Goal: Information Seeking & Learning: Find specific page/section

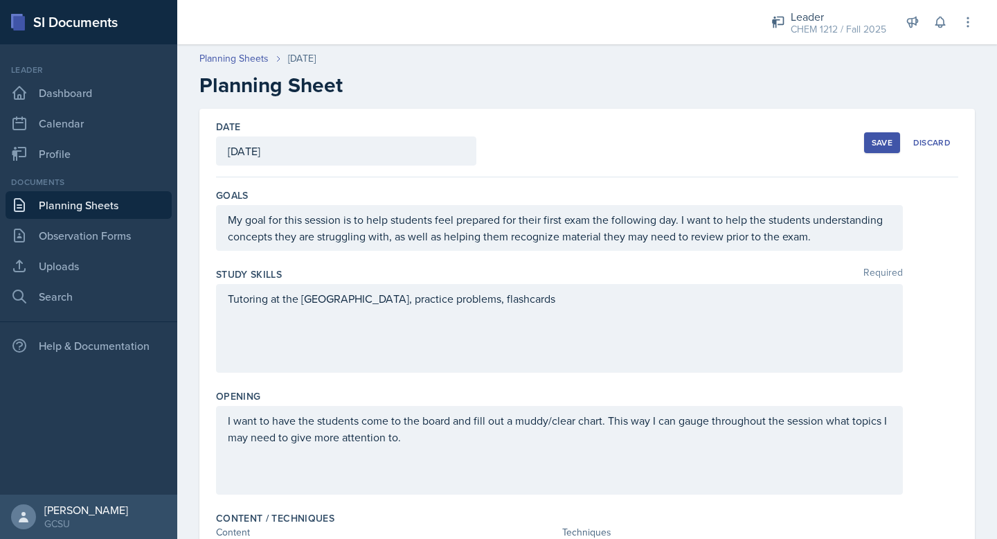
click at [874, 126] on div "Date [DATE] [DATE] 31 1 2 3 4 5 6 7 8 9 10 11 12 13 14 15 16 17 18 19 20 21 22 …" at bounding box center [587, 143] width 742 height 69
click at [879, 147] on div "Save" at bounding box center [882, 142] width 21 height 11
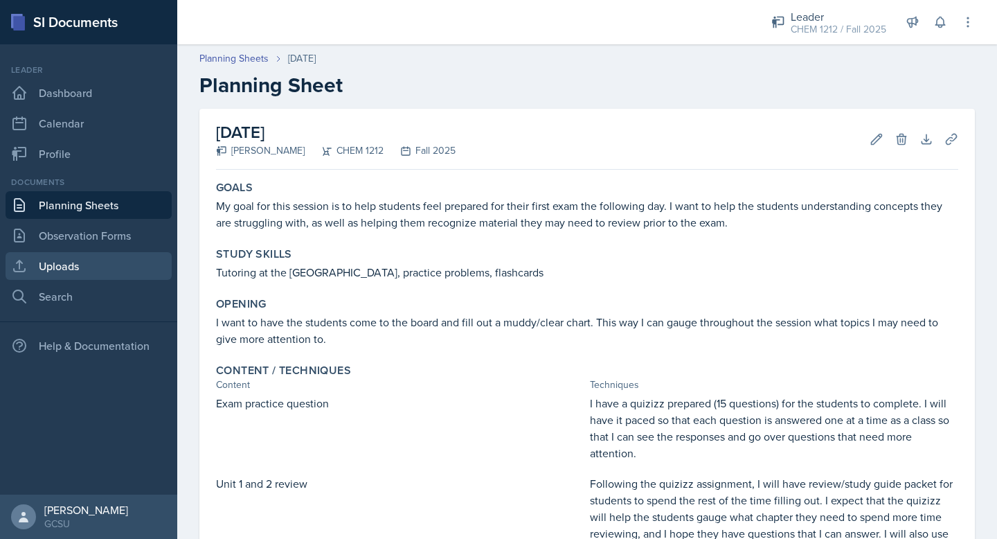
click at [63, 270] on link "Uploads" at bounding box center [89, 266] width 166 height 28
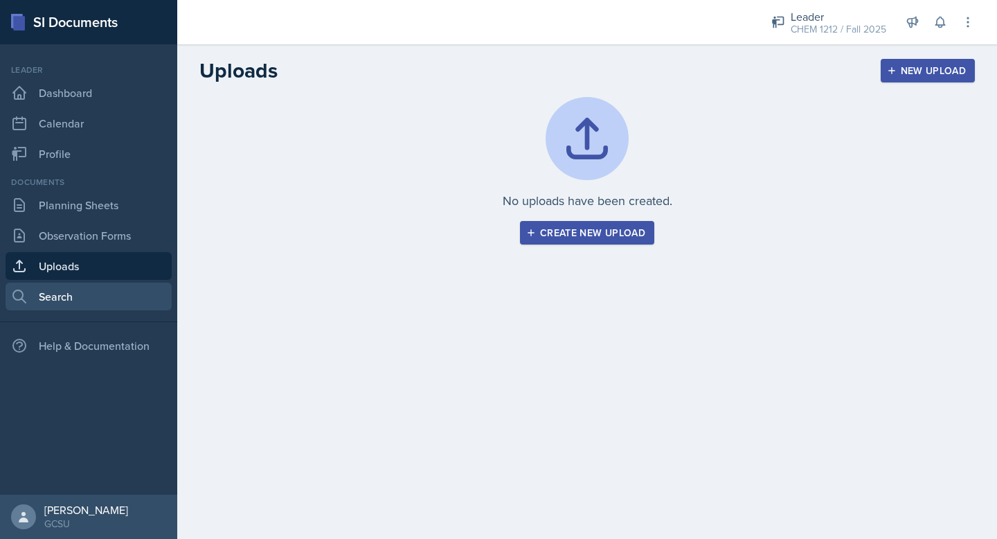
click at [63, 294] on link "Search" at bounding box center [89, 296] width 166 height 28
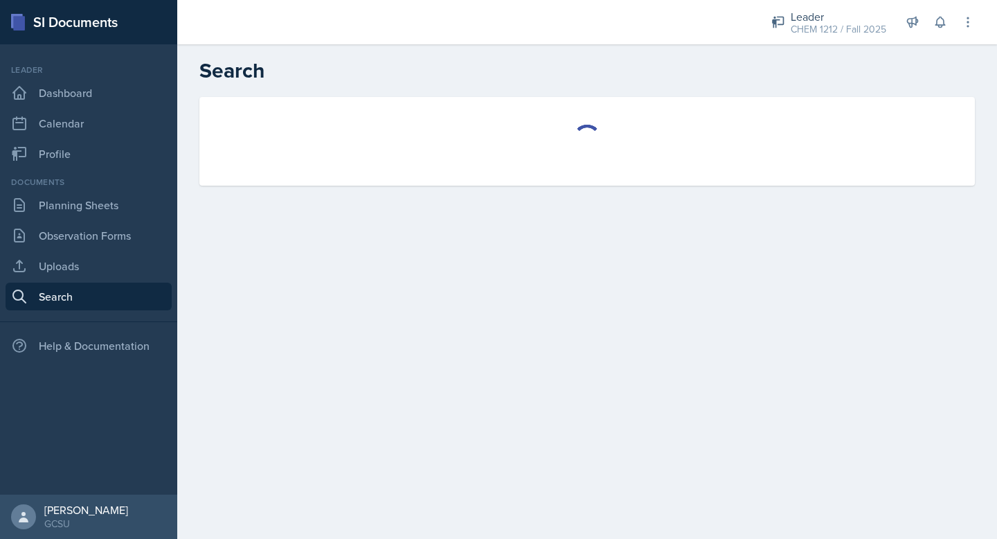
select select "all"
select select "1"
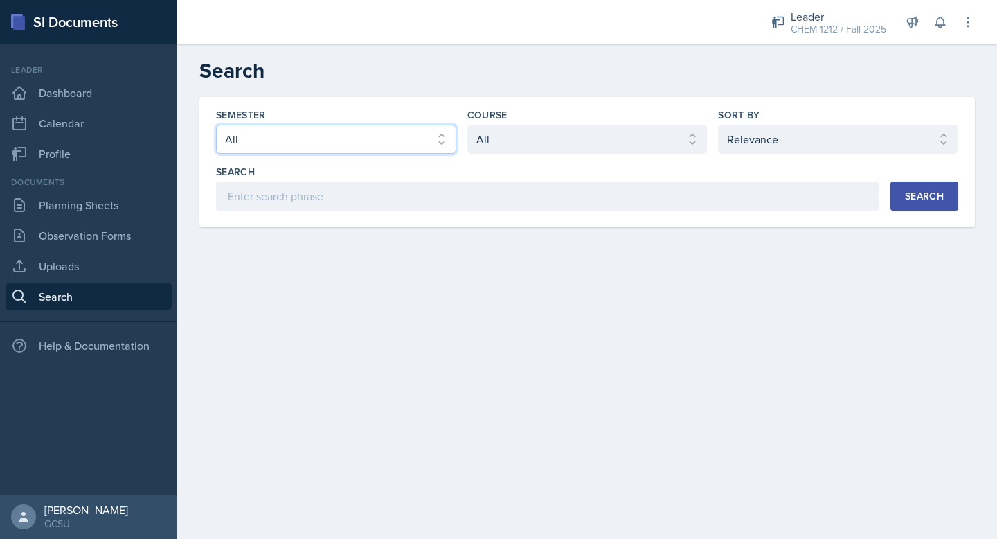
click at [345, 147] on select "Select semester All Fall 2025 Spring 2025 Fall 2024 Spring 2024 Fall 2023 Sprin…" at bounding box center [336, 139] width 240 height 29
click at [216, 125] on select "Select semester All Fall 2025 Spring 2025 Fall 2024 Spring 2024 Fall 2023 Sprin…" at bounding box center [336, 139] width 240 height 29
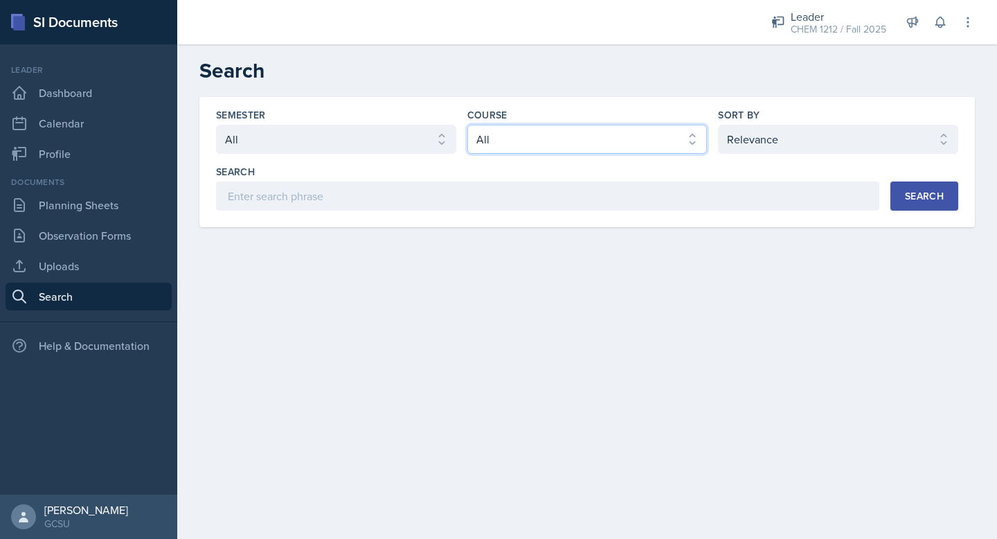
click at [566, 137] on select "Select course All ACCT 3101 ACCT 3102 ASTR 1000 BIOL 1100 BIOL 1107 BIOL 1108 B…" at bounding box center [587, 139] width 240 height 29
select select "840ce5bb-29bd-4780-9b51-cd9a06060640"
click at [467, 125] on select "Select course All ACCT 3101 ACCT 3102 ASTR 1000 BIOL 1100 BIOL 1107 BIOL 1108 B…" at bounding box center [587, 139] width 240 height 29
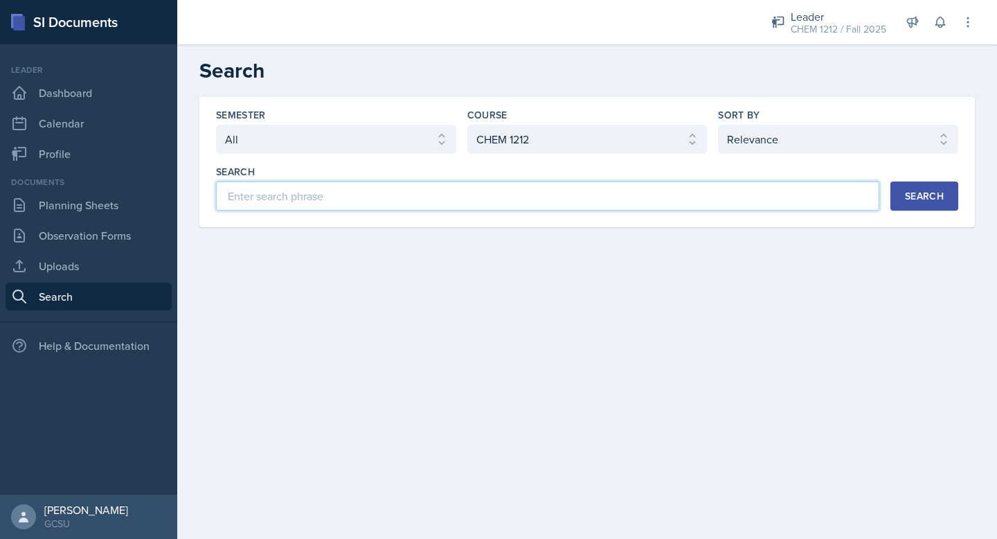
click at [578, 188] on input at bounding box center [547, 195] width 663 height 29
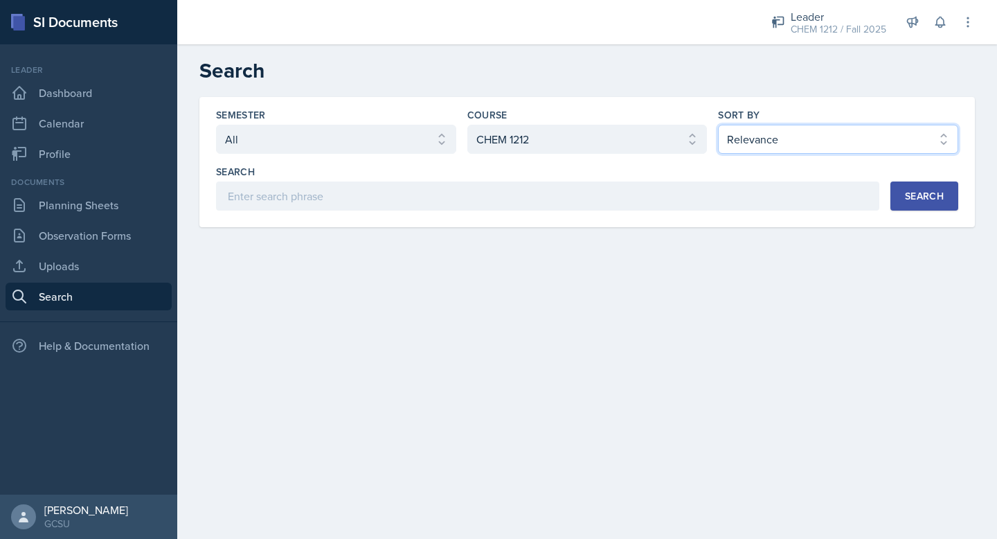
click at [740, 127] on select "Select sort by Relevance Document Date (Asc) Document Date (Desc)" at bounding box center [838, 139] width 240 height 29
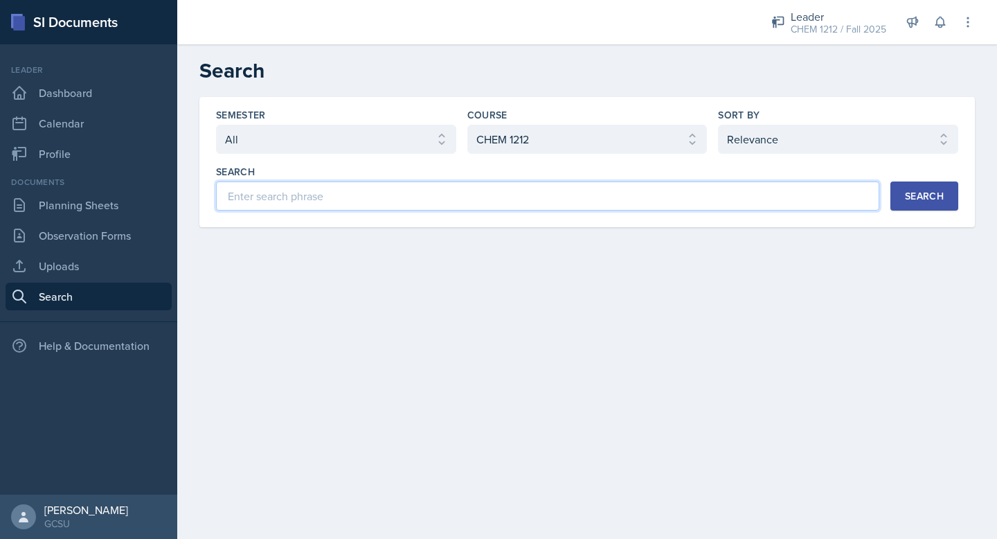
click at [566, 189] on input at bounding box center [547, 195] width 663 height 29
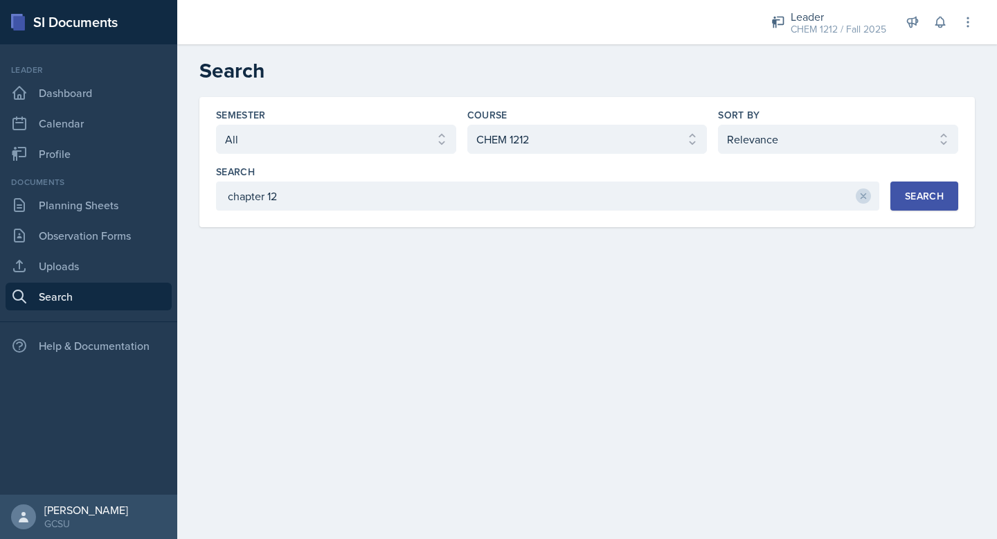
click at [928, 195] on div "Search" at bounding box center [924, 195] width 39 height 11
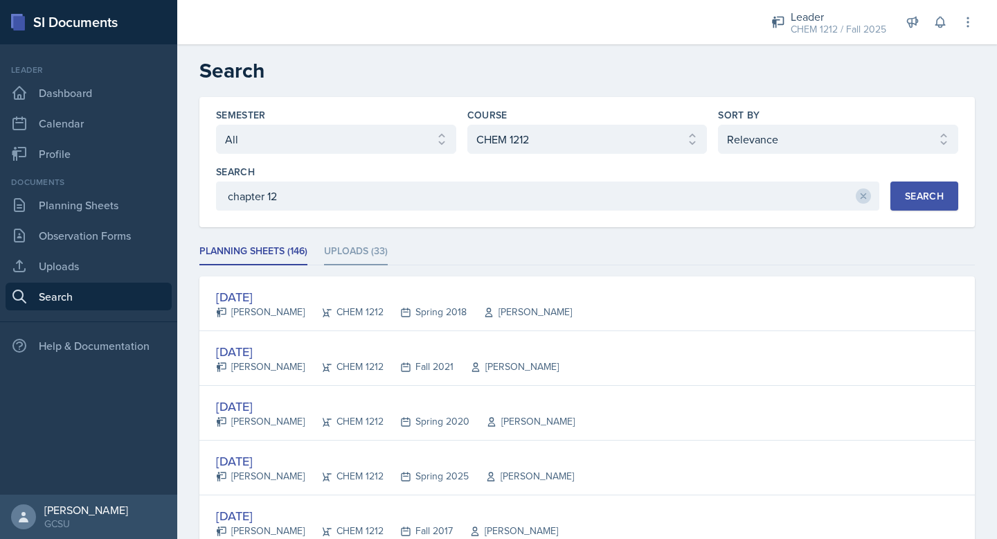
click at [371, 255] on li "Uploads (33)" at bounding box center [356, 251] width 64 height 27
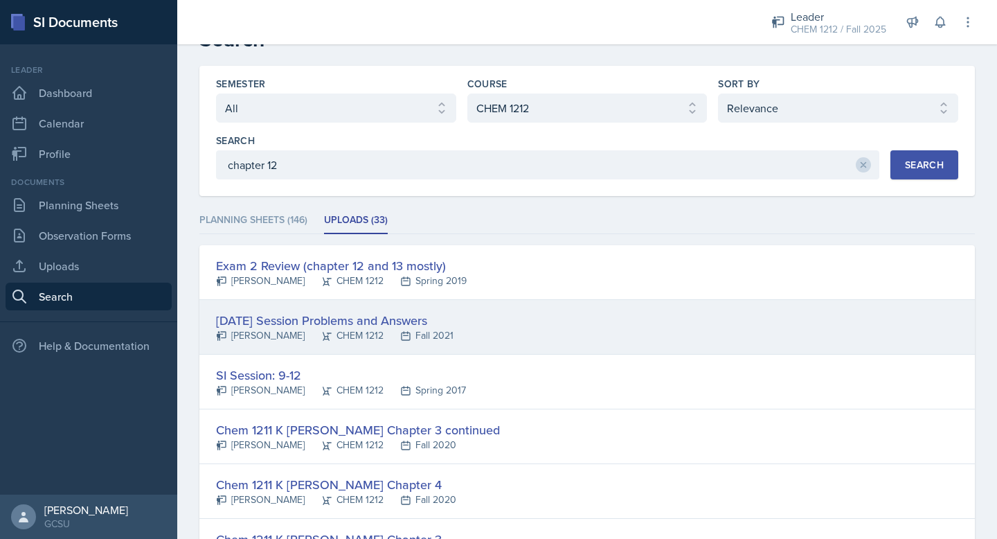
scroll to position [29, 0]
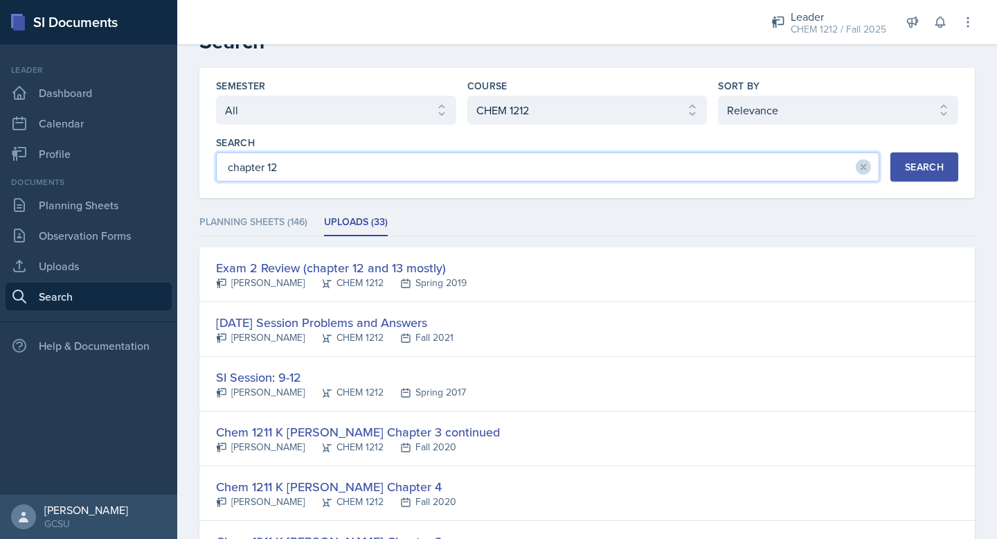
click at [285, 173] on input "chapter 12" at bounding box center [547, 166] width 663 height 29
type input "chapter 13"
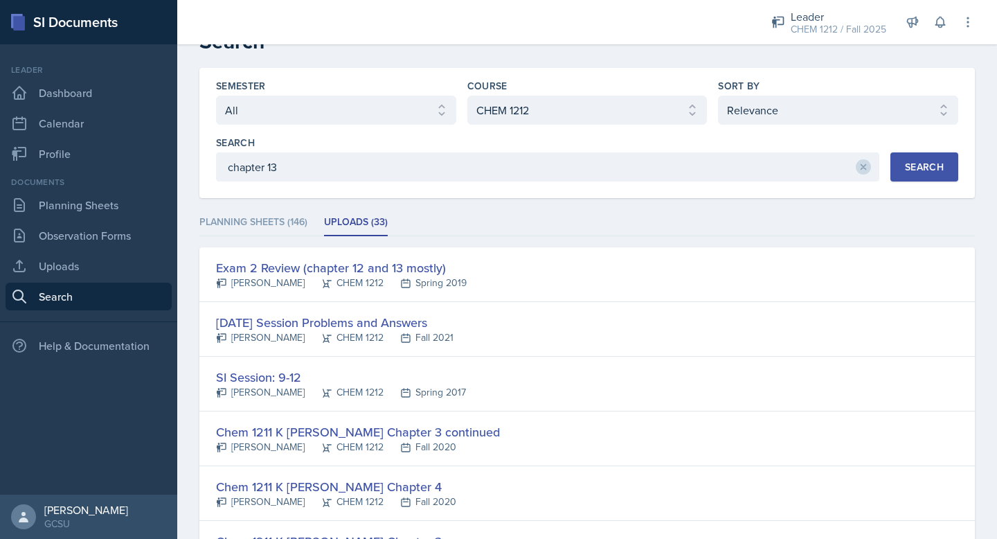
click at [916, 172] on div "Search" at bounding box center [924, 166] width 39 height 11
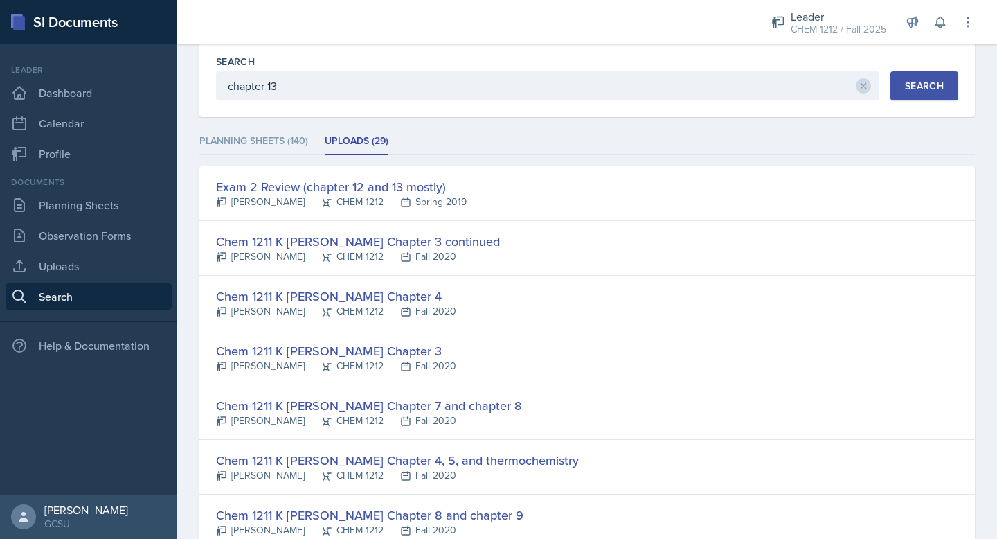
scroll to position [145, 0]
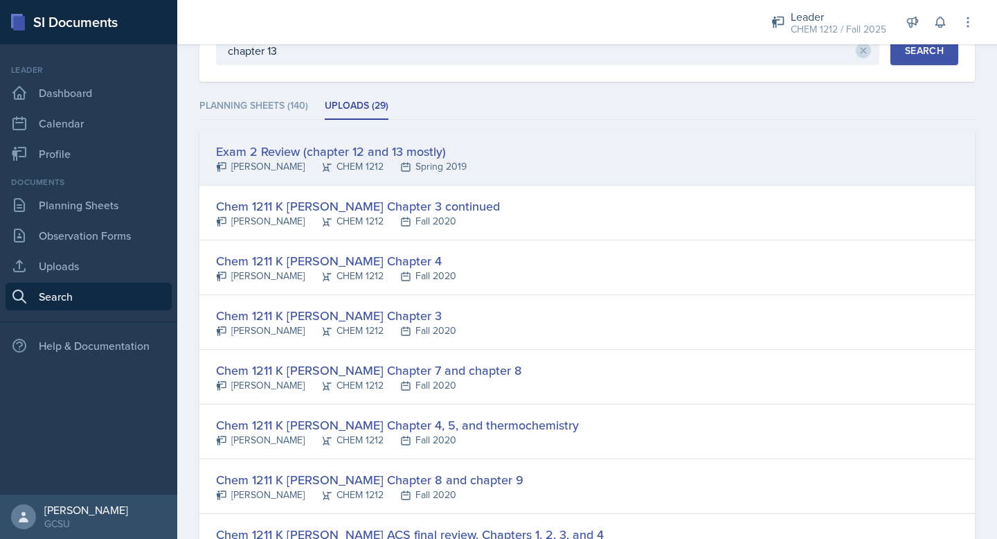
click at [580, 159] on div "Exam 2 Review (chapter 12 and 13 mostly) [PERSON_NAME] CHEM 1212 Spring 2019" at bounding box center [586, 158] width 775 height 55
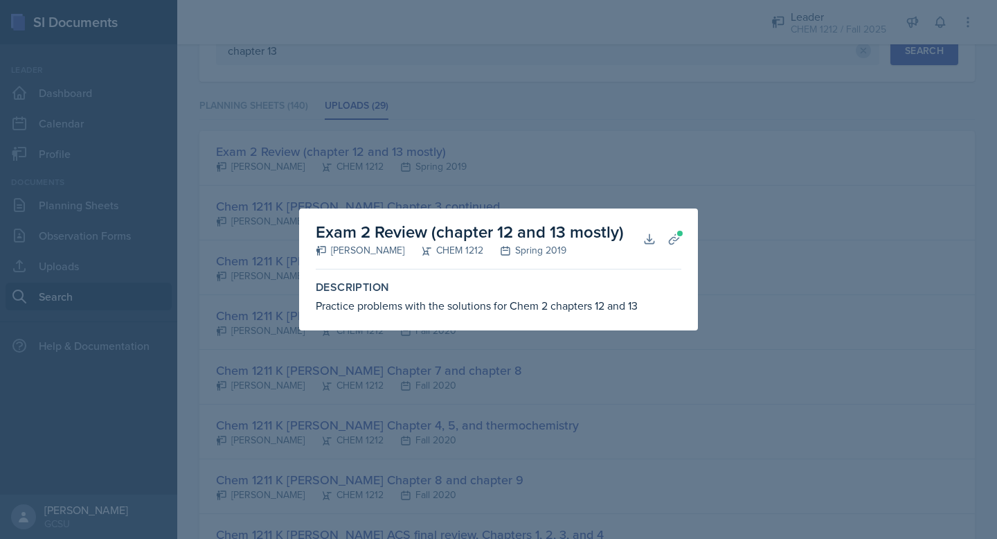
click at [815, 271] on div at bounding box center [498, 269] width 997 height 539
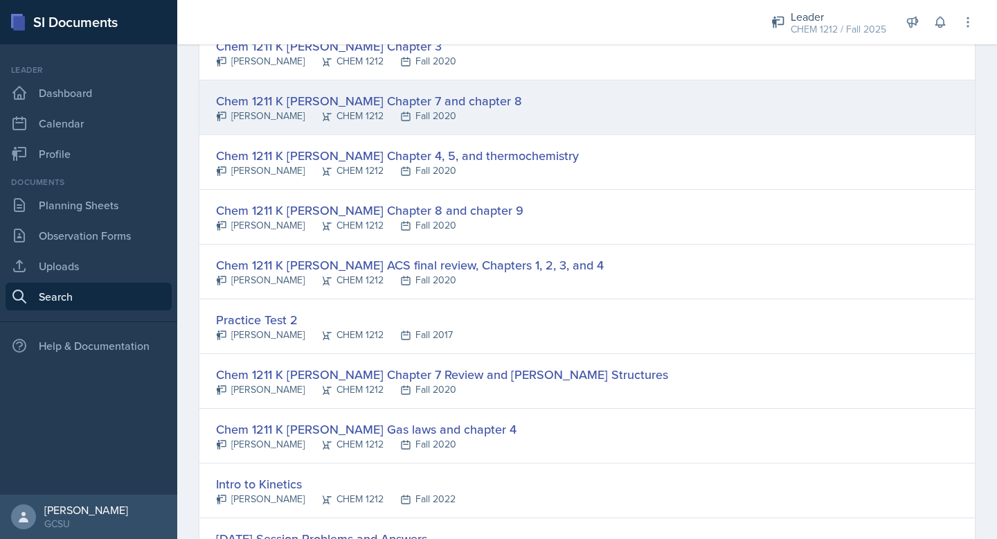
scroll to position [429, 0]
